Goal: Browse casually: Explore the website without a specific task or goal

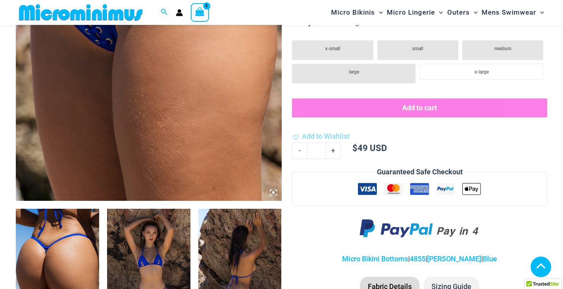
scroll to position [309, 0]
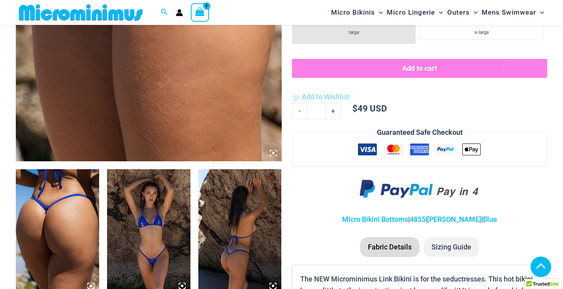
click at [72, 194] on img at bounding box center [57, 231] width 83 height 125
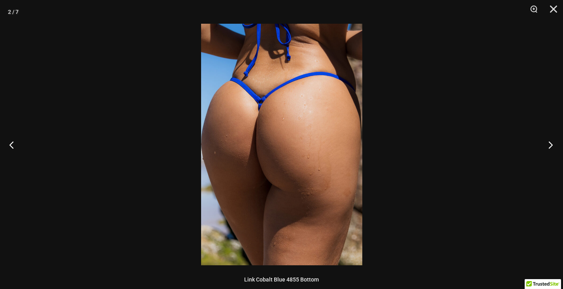
click at [550, 143] on button "Next" at bounding box center [548, 145] width 30 height 40
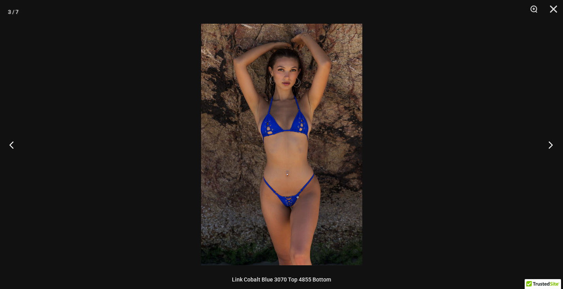
click at [550, 143] on button "Next" at bounding box center [548, 145] width 30 height 40
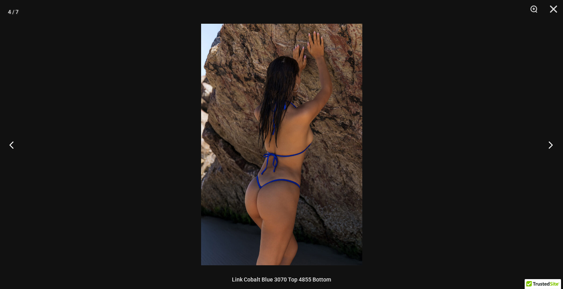
click at [550, 143] on button "Next" at bounding box center [548, 145] width 30 height 40
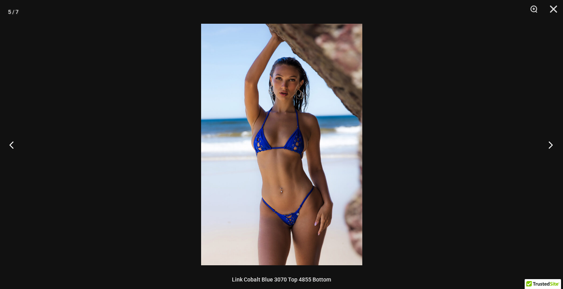
click at [550, 143] on button "Next" at bounding box center [548, 145] width 30 height 40
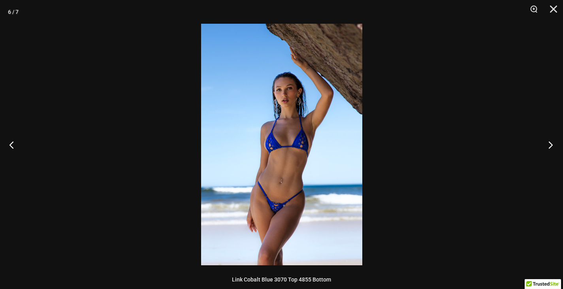
click at [550, 143] on button "Next" at bounding box center [548, 145] width 30 height 40
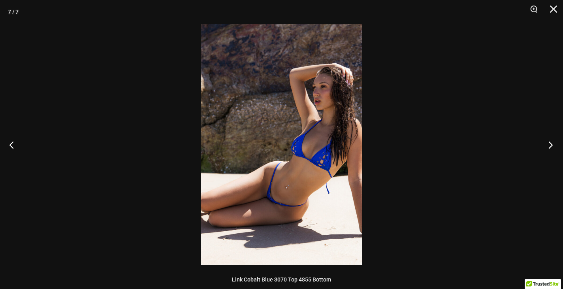
click at [550, 143] on button "Next" at bounding box center [548, 145] width 30 height 40
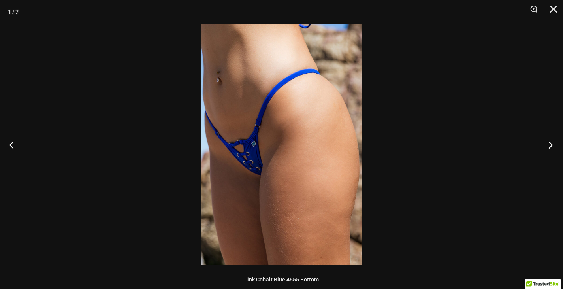
click at [550, 143] on button "Next" at bounding box center [548, 145] width 30 height 40
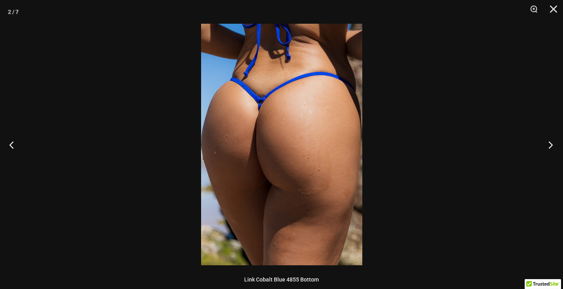
click at [550, 143] on button "Next" at bounding box center [548, 145] width 30 height 40
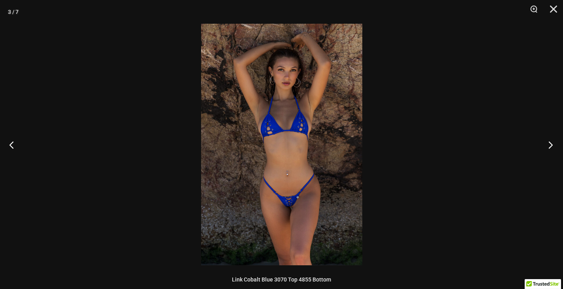
click at [550, 143] on button "Next" at bounding box center [548, 145] width 30 height 40
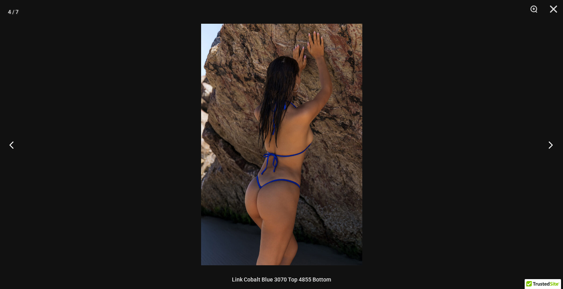
click at [550, 143] on button "Next" at bounding box center [548, 145] width 30 height 40
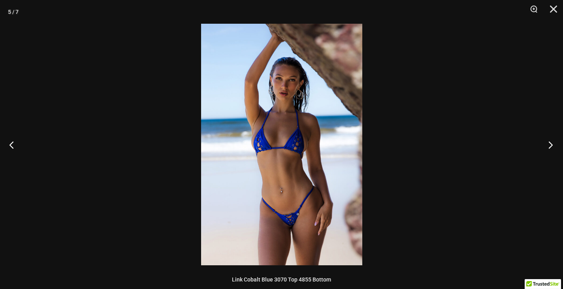
click at [550, 143] on button "Next" at bounding box center [548, 145] width 30 height 40
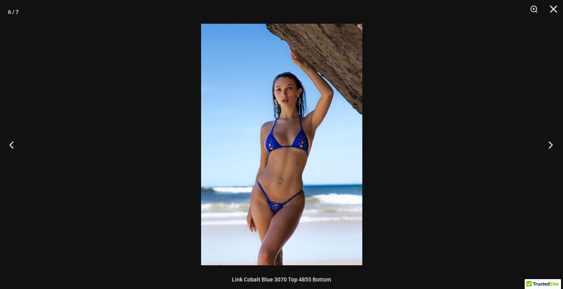
click at [550, 143] on button "Next" at bounding box center [548, 145] width 30 height 40
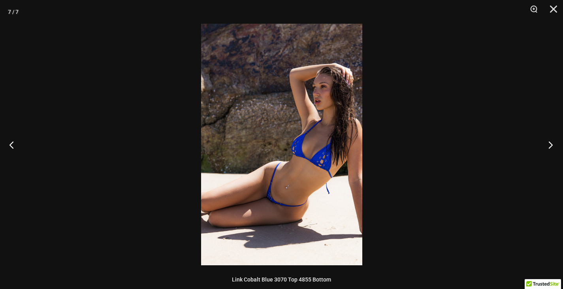
click at [550, 143] on button "Next" at bounding box center [548, 145] width 30 height 40
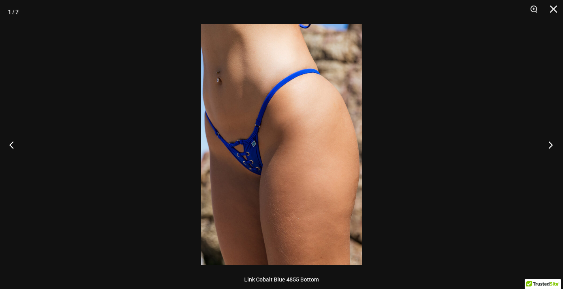
click at [550, 143] on button "Next" at bounding box center [548, 145] width 30 height 40
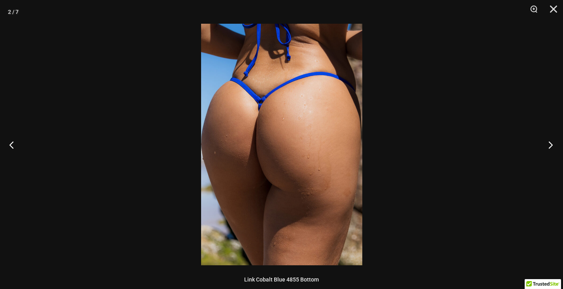
click at [550, 143] on button "Next" at bounding box center [548, 145] width 30 height 40
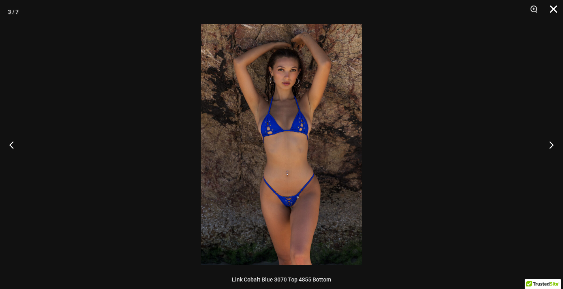
click at [554, 7] on button "Close" at bounding box center [551, 12] width 20 height 24
